Goal: Find specific page/section: Find specific page/section

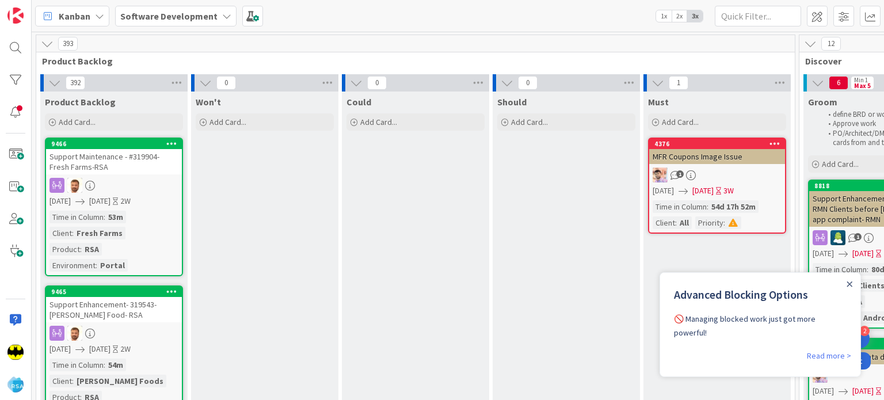
click at [852, 286] on icon "Close Announcement" at bounding box center [850, 285] width 6 height 6
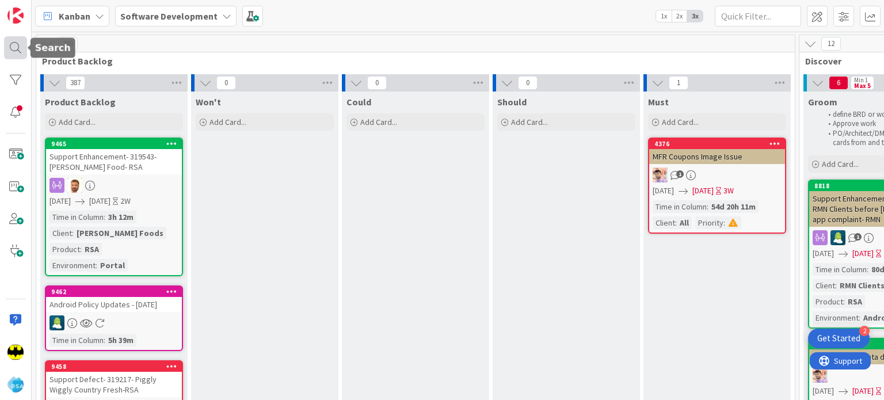
click at [26, 45] on body "2 Get Started Kanban Software Development 1x 2x 3x 388 Product Backlog 387 Prod…" at bounding box center [442, 200] width 884 height 400
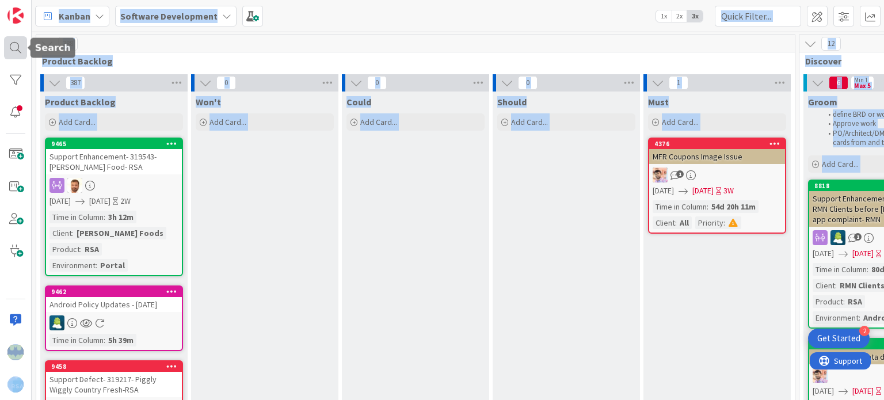
click at [20, 48] on div at bounding box center [15, 47] width 23 height 23
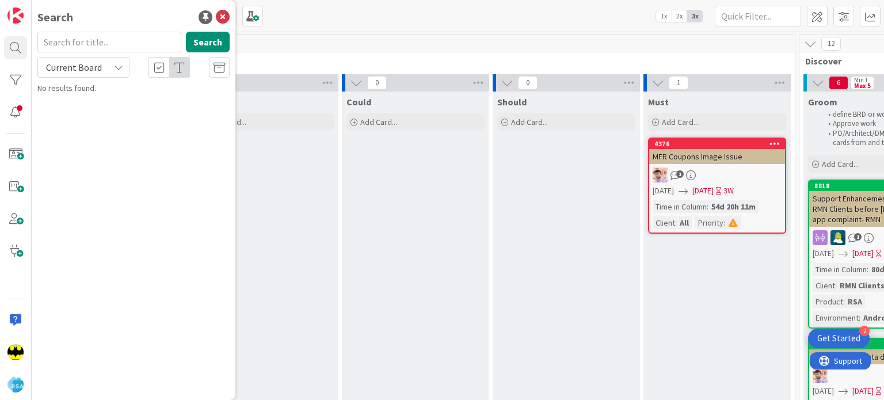
click at [70, 39] on input "text" at bounding box center [109, 42] width 144 height 21
type input "8915"
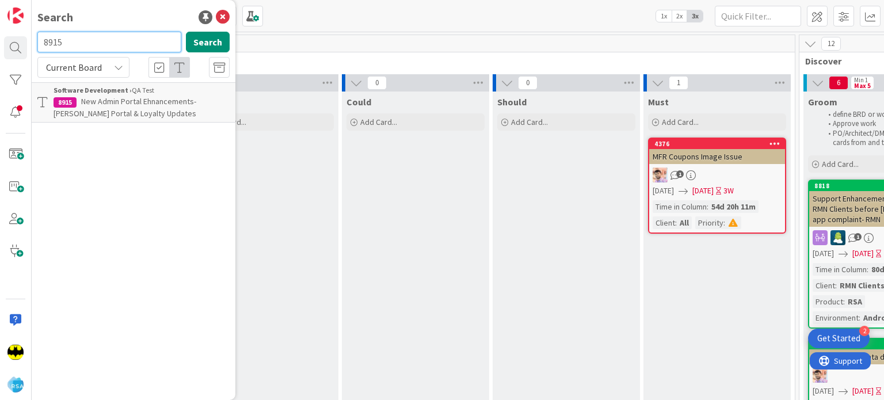
click at [103, 36] on input "8915" at bounding box center [109, 42] width 144 height 21
click at [136, 21] on div "Search" at bounding box center [133, 17] width 192 height 17
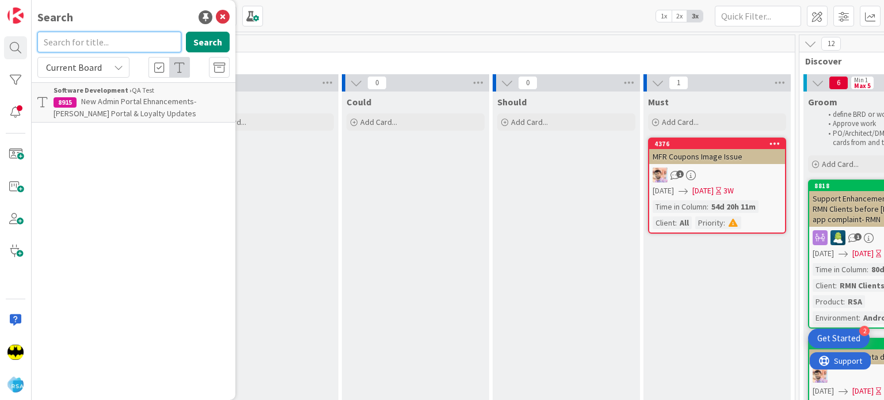
click at [129, 46] on input "text" at bounding box center [109, 42] width 144 height 21
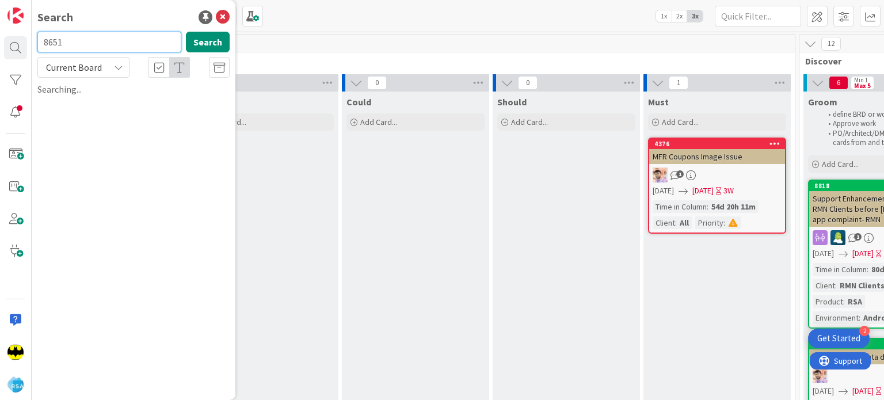
click at [129, 46] on input "8651" at bounding box center [109, 42] width 144 height 21
type input "8580"
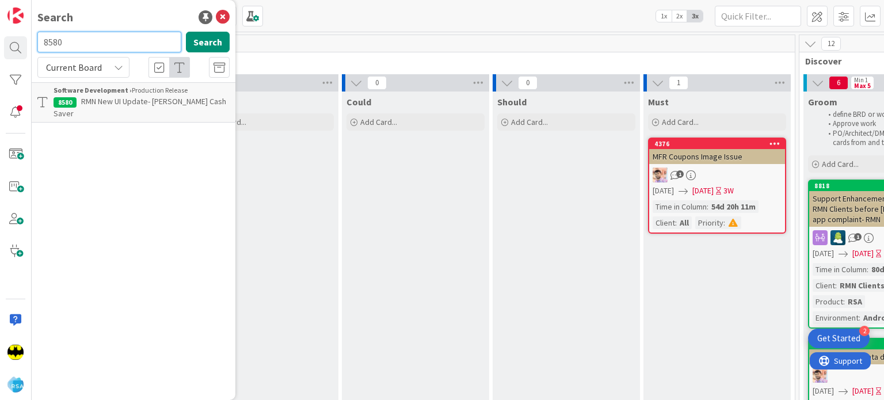
click at [129, 46] on input "8580" at bounding box center [109, 42] width 144 height 21
type input "8530"
click at [129, 46] on input "8530" at bounding box center [109, 42] width 144 height 21
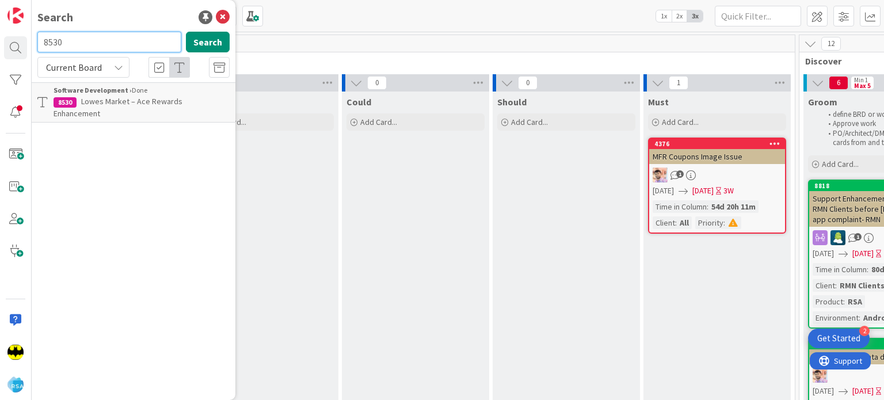
click at [129, 46] on input "8530" at bounding box center [109, 42] width 144 height 21
type input "8935"
click at [129, 46] on input "8935" at bounding box center [109, 42] width 144 height 21
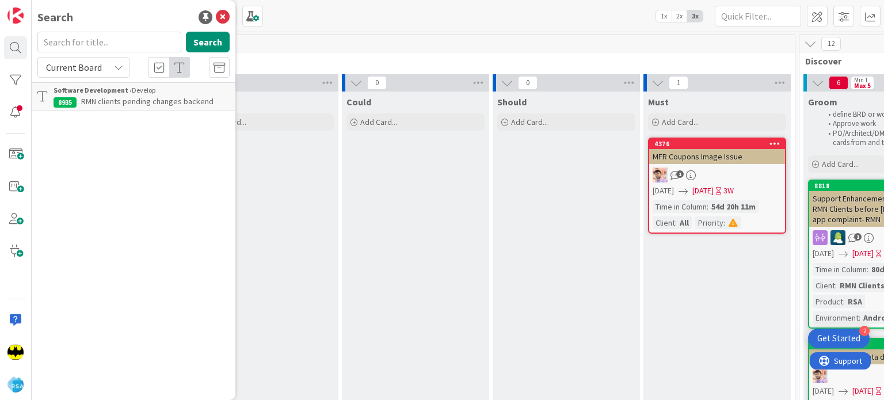
click at [155, 11] on div "Search" at bounding box center [133, 17] width 192 height 17
click at [127, 45] on input "text" at bounding box center [109, 42] width 144 height 21
type input "8649"
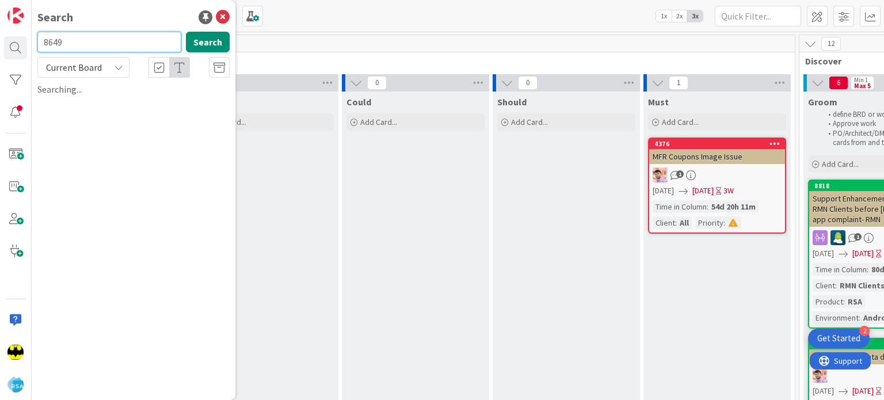
click at [105, 48] on input "8649" at bounding box center [109, 42] width 144 height 21
click at [117, 44] on input "text" at bounding box center [109, 42] width 144 height 21
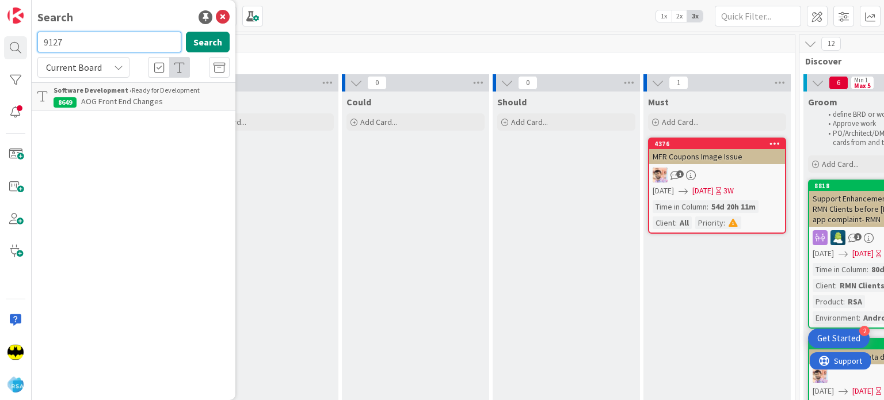
type input "9127"
click at [117, 44] on input "9127" at bounding box center [109, 42] width 144 height 21
click at [117, 44] on input "text" at bounding box center [109, 42] width 144 height 21
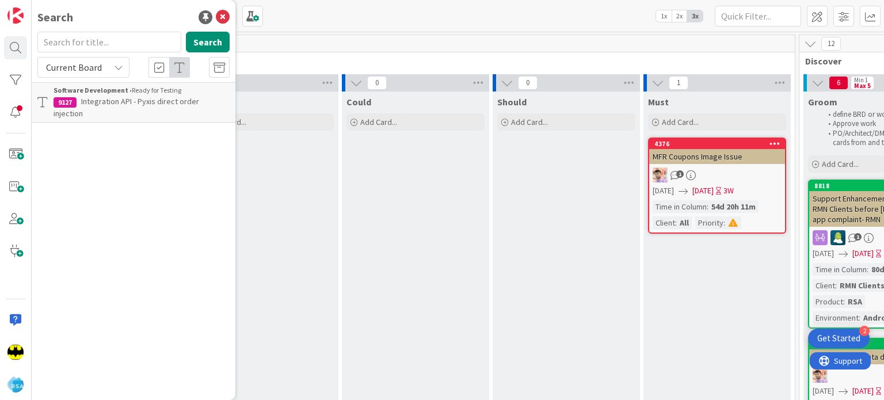
click at [118, 28] on div "Search Search Current Board Software Development › Ready for Testing 9127 Integ…" at bounding box center [134, 200] width 204 height 400
click at [119, 32] on input "text" at bounding box center [109, 42] width 144 height 21
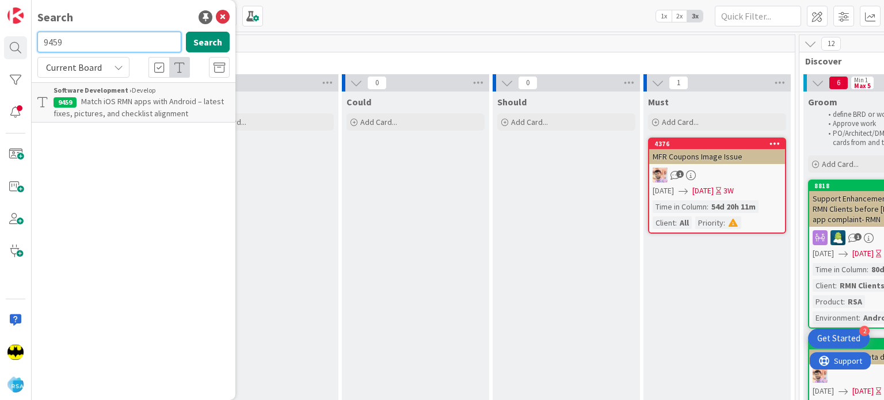
click at [115, 52] on input "9459" at bounding box center [109, 42] width 144 height 21
type input "9387"
click at [115, 52] on input "9387" at bounding box center [109, 42] width 144 height 21
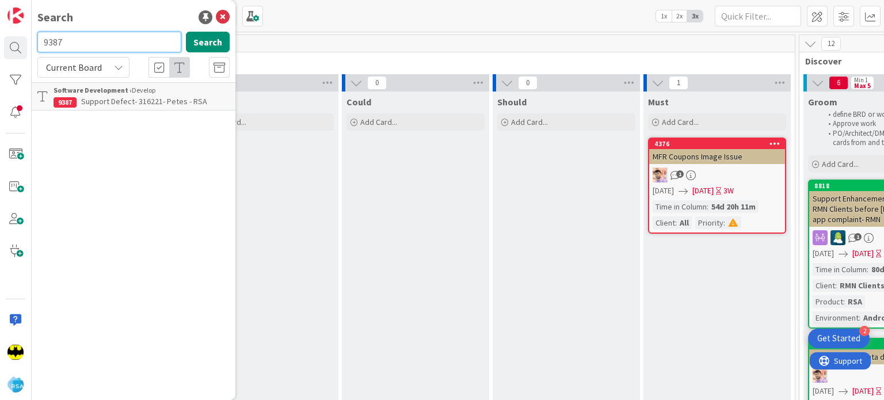
click at [115, 52] on input "9387" at bounding box center [109, 42] width 144 height 21
type input "9187"
click at [115, 52] on input "9187" at bounding box center [109, 42] width 144 height 21
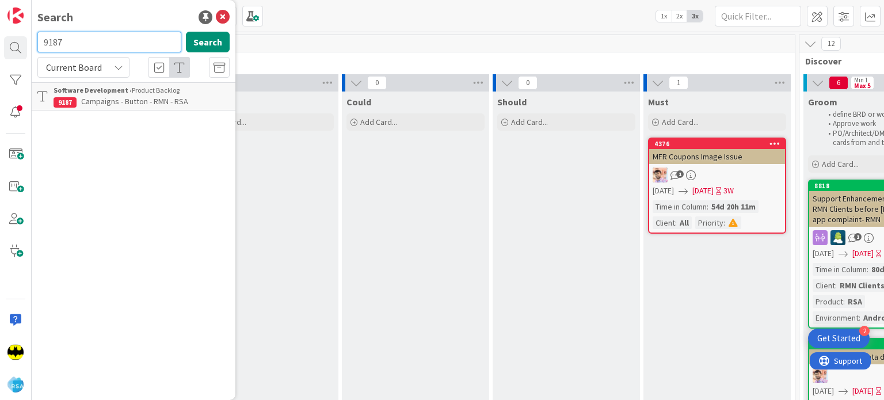
click at [115, 52] on input "9187" at bounding box center [109, 42] width 144 height 21
click at [132, 31] on div "Search Search Current Board Software Development › Product Backlog 9187 Campaig…" at bounding box center [134, 200] width 204 height 400
click at [131, 35] on input "text" at bounding box center [109, 42] width 144 height 21
type input "8580"
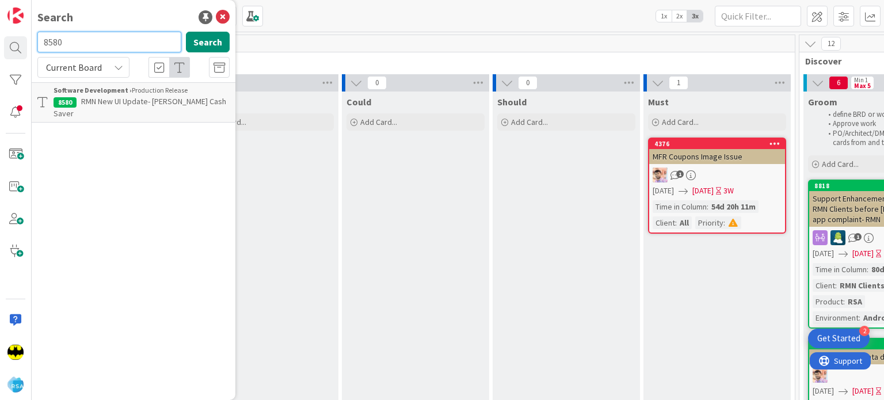
click at [131, 35] on input "8580" at bounding box center [109, 42] width 144 height 21
click at [149, 10] on div "Search" at bounding box center [133, 17] width 192 height 17
click at [126, 35] on input "text" at bounding box center [109, 42] width 144 height 21
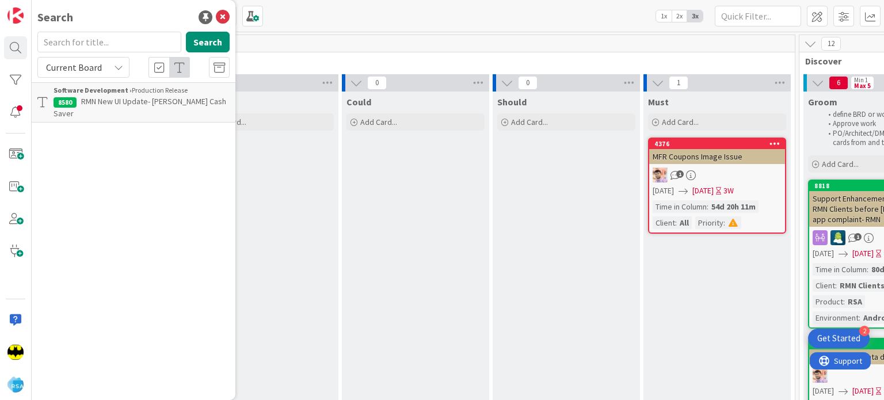
click at [123, 19] on div "Search" at bounding box center [133, 17] width 192 height 17
click at [135, 32] on input "text" at bounding box center [109, 42] width 144 height 21
type input "8651"
click at [135, 32] on input "8651" at bounding box center [109, 42] width 144 height 21
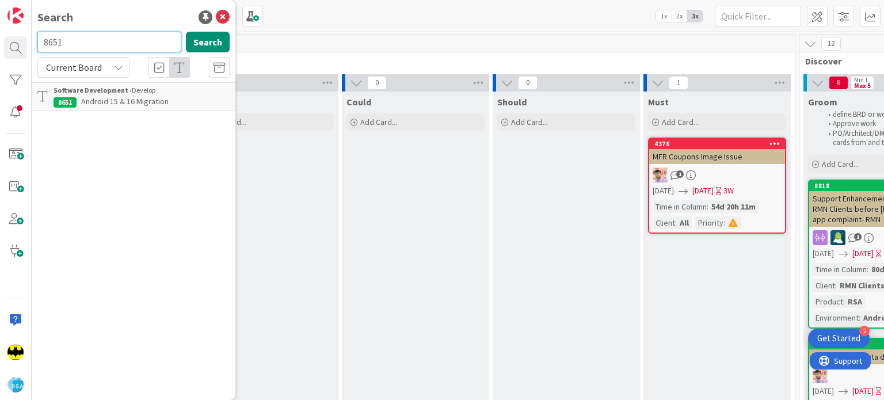
click at [135, 32] on input "8651" at bounding box center [109, 42] width 144 height 21
